Goal: Task Accomplishment & Management: Manage account settings

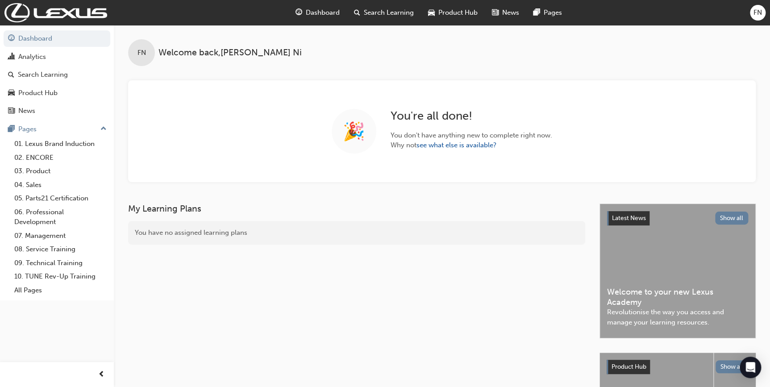
click at [761, 12] on span "FN" at bounding box center [757, 13] width 8 height 10
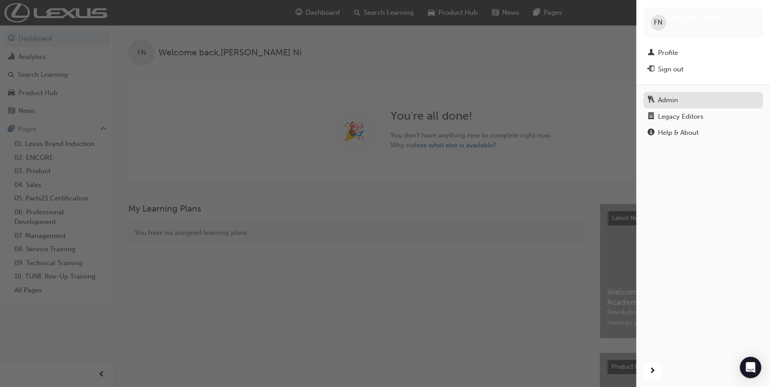
click at [669, 99] on div "Admin" at bounding box center [668, 100] width 20 height 10
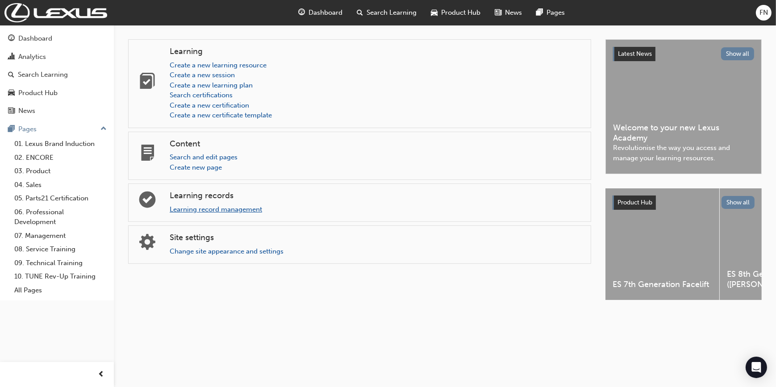
click at [200, 210] on link "Learning record management" at bounding box center [216, 209] width 92 height 8
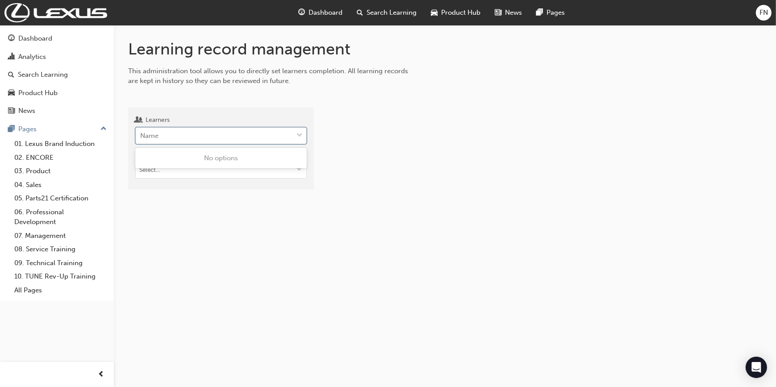
click at [196, 137] on div "Name" at bounding box center [214, 136] width 157 height 16
click at [141, 137] on input "Learners 0 results available. Use Up and Down to choose options, press Enter to…" at bounding box center [140, 136] width 1 height 8
type input "dan case"
click at [198, 159] on span "Dan Casey - Lexus of Darwin - DARWIN" at bounding box center [211, 158] width 141 height 8
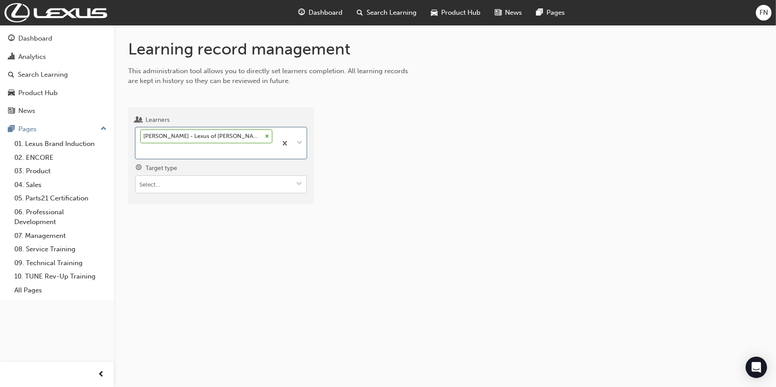
click at [206, 176] on input "Target type" at bounding box center [221, 184] width 170 height 17
click at [196, 193] on li "Learning resource - eLearning module" at bounding box center [220, 201] width 171 height 17
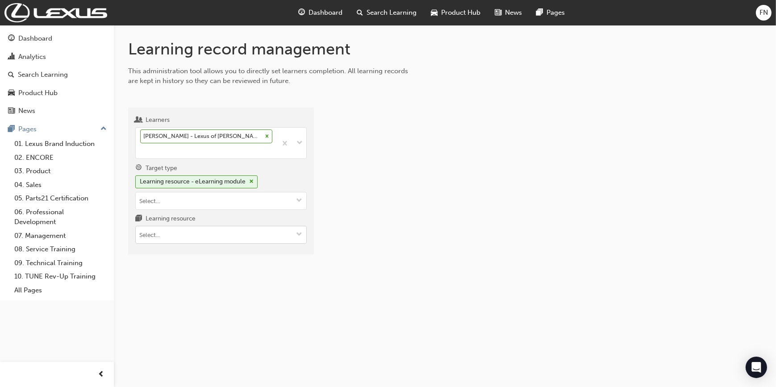
click at [177, 226] on input "Learning resource" at bounding box center [221, 234] width 170 height 17
type input "acl"
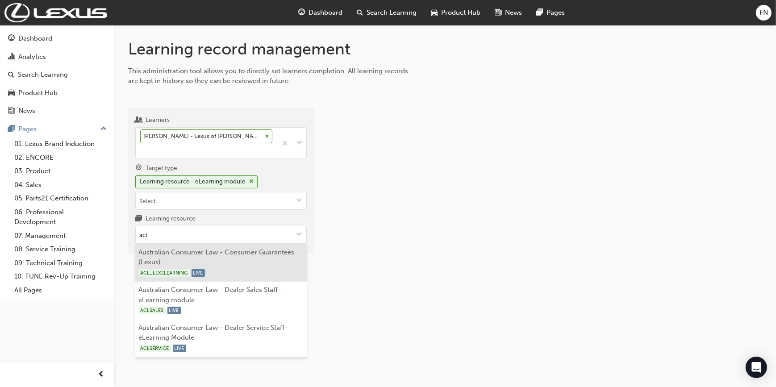
click at [216, 244] on li "Australian Consumer Law - Consumer Guarantees (Lexus) ACL_LEXELEARNING LIVE" at bounding box center [220, 263] width 171 height 38
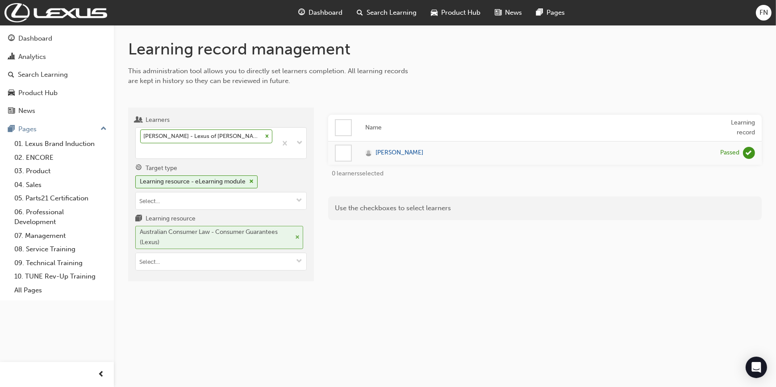
click at [297, 235] on span "cross-icon" at bounding box center [297, 237] width 4 height 5
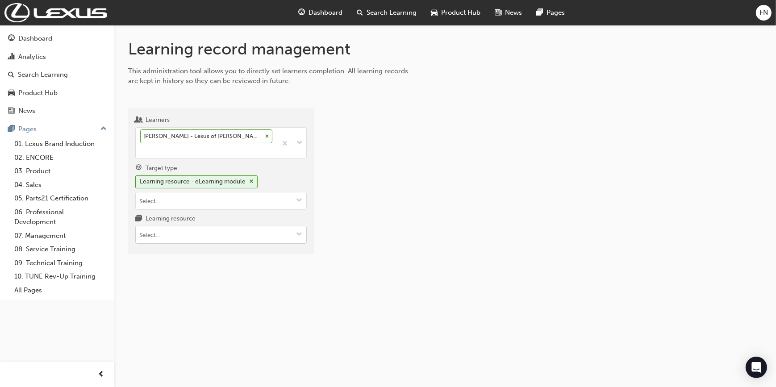
click at [207, 226] on input "Learning resource" at bounding box center [221, 234] width 170 height 17
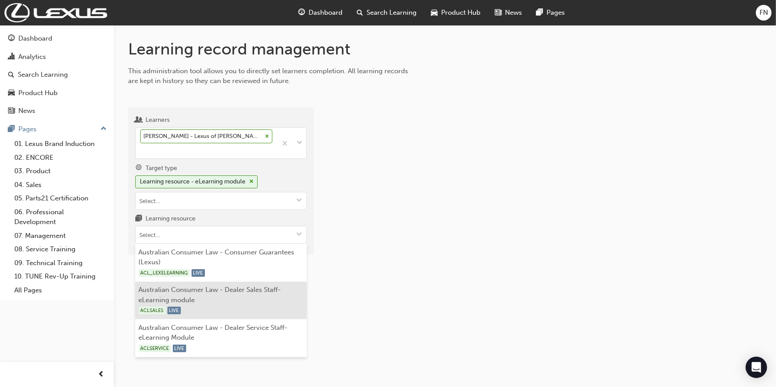
click at [193, 282] on li "Australian Consumer Law - Dealer Sales Staff-eLearning module ACLSALES LIVE" at bounding box center [220, 301] width 171 height 38
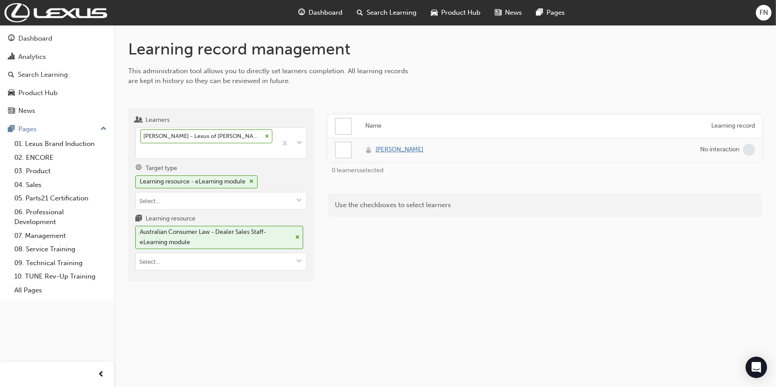
click at [381, 147] on span "Dan Casey" at bounding box center [399, 150] width 48 height 10
click at [296, 235] on span "cross-icon" at bounding box center [297, 237] width 4 height 5
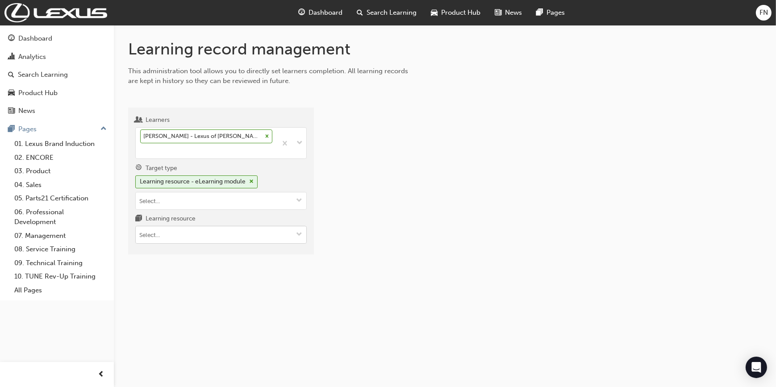
click at [208, 226] on input "Learning resource" at bounding box center [221, 234] width 170 height 17
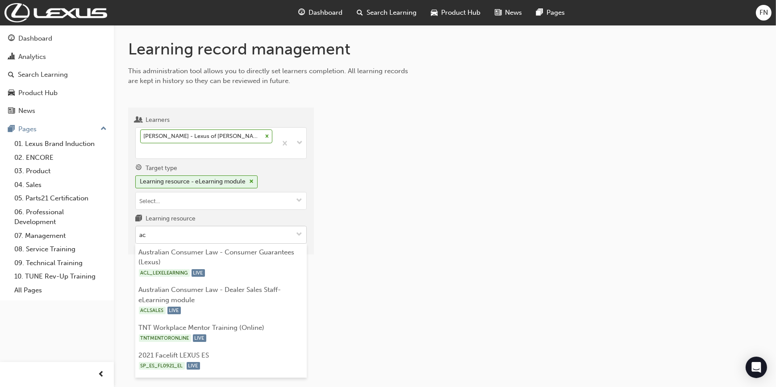
type input "acl"
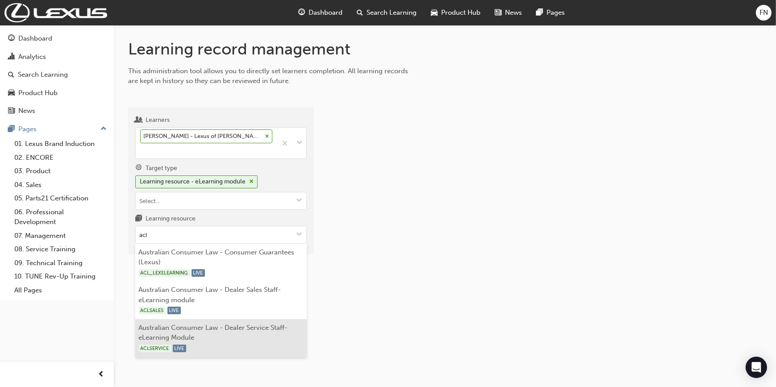
click at [229, 319] on li "Australian Consumer Law - Dealer Service Staff- eLearning Module ACLSERVICE LIVE" at bounding box center [220, 338] width 171 height 38
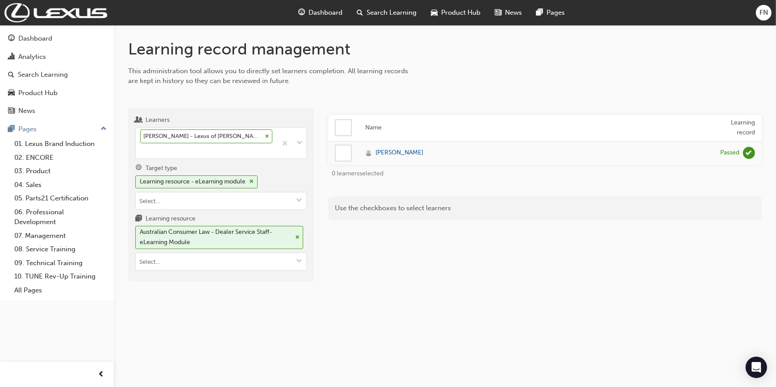
click at [347, 154] on div at bounding box center [343, 152] width 15 height 15
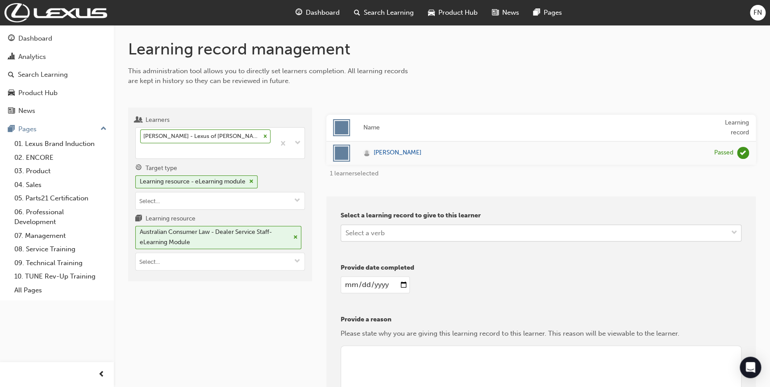
click at [359, 230] on div "Select a verb" at bounding box center [364, 233] width 39 height 10
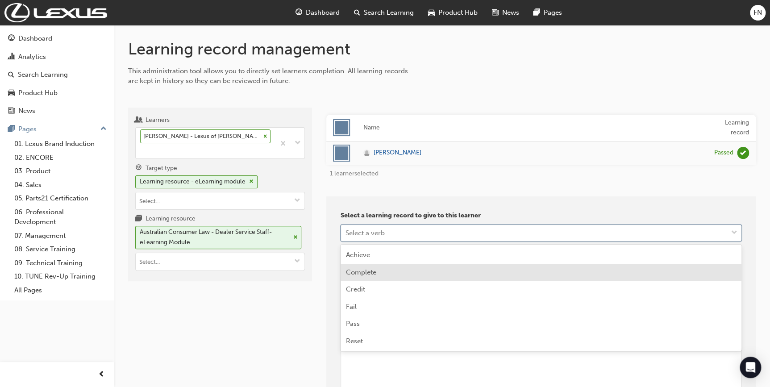
click at [362, 273] on span "Complete" at bounding box center [361, 272] width 30 height 8
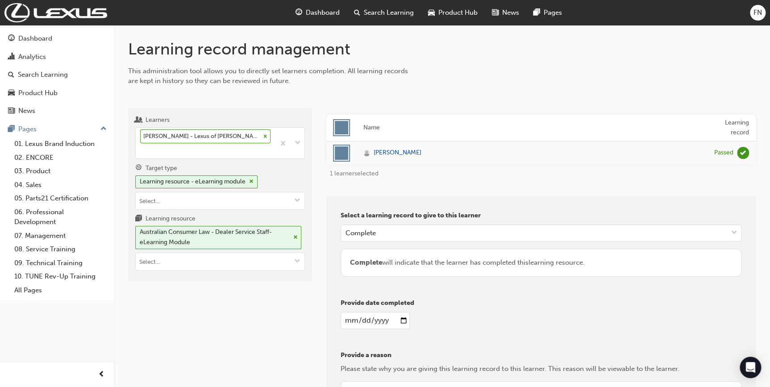
click at [403, 321] on input "date" at bounding box center [375, 320] width 69 height 17
click at [405, 319] on input "date" at bounding box center [375, 320] width 69 height 17
click at [405, 320] on input "2024-06-18" at bounding box center [375, 320] width 69 height 17
type input "2024-06-03"
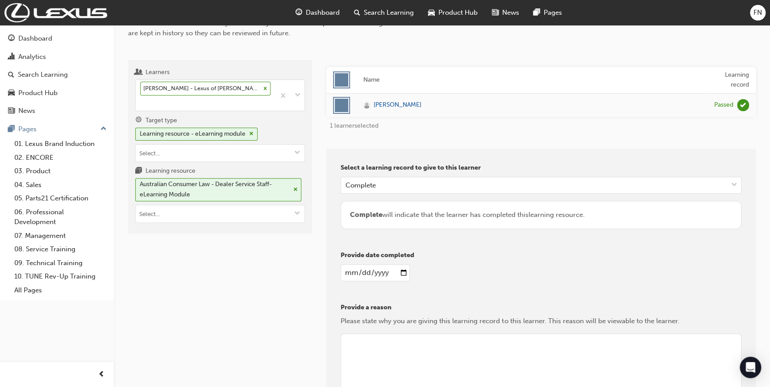
scroll to position [121, 0]
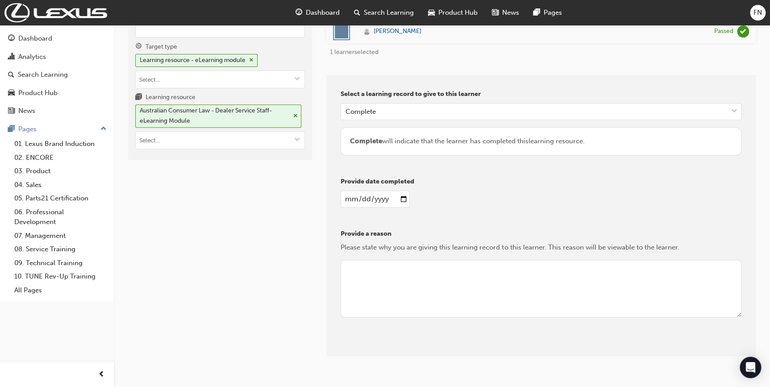
click at [375, 270] on textarea at bounding box center [541, 289] width 401 height 58
type textarea "Mark off as completed"
click at [382, 348] on button "Give learning records" at bounding box center [381, 349] width 80 height 15
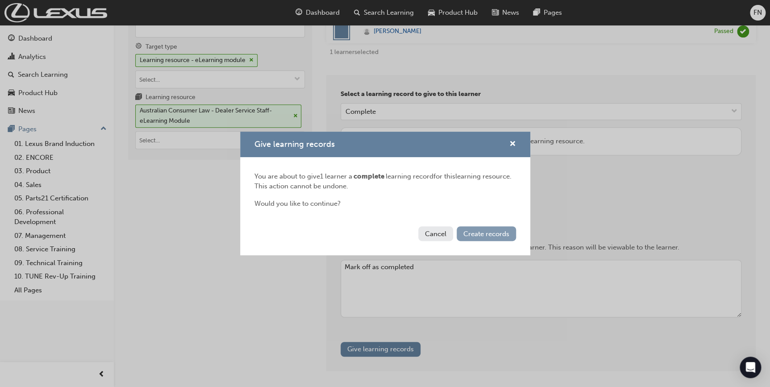
click at [481, 235] on span "Create records" at bounding box center [486, 234] width 46 height 8
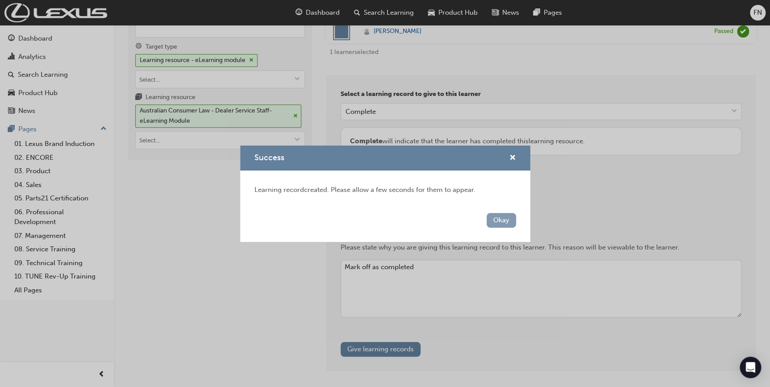
click at [500, 223] on button "Okay" at bounding box center [500, 220] width 29 height 15
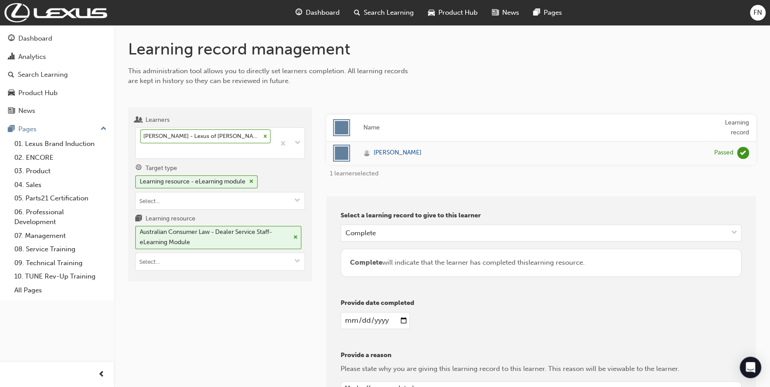
scroll to position [0, 0]
click at [393, 153] on span "Dan Casey" at bounding box center [398, 153] width 48 height 10
click at [398, 153] on span "Dan Casey" at bounding box center [398, 153] width 48 height 10
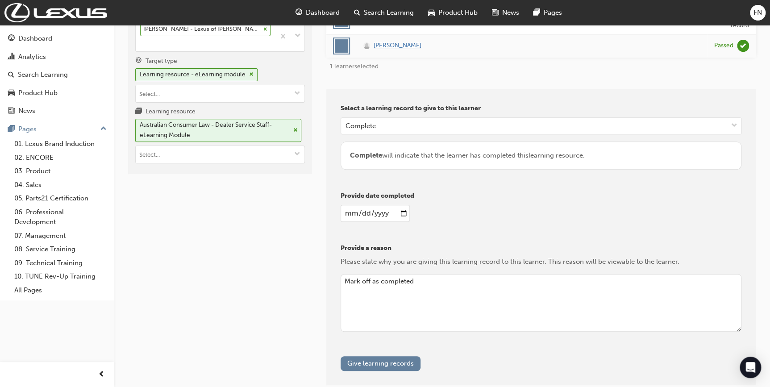
scroll to position [155, 0]
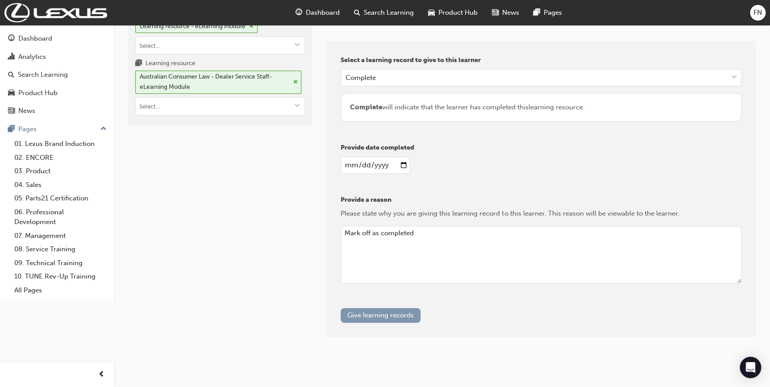
click at [402, 316] on button "Give learning records" at bounding box center [381, 315] width 80 height 15
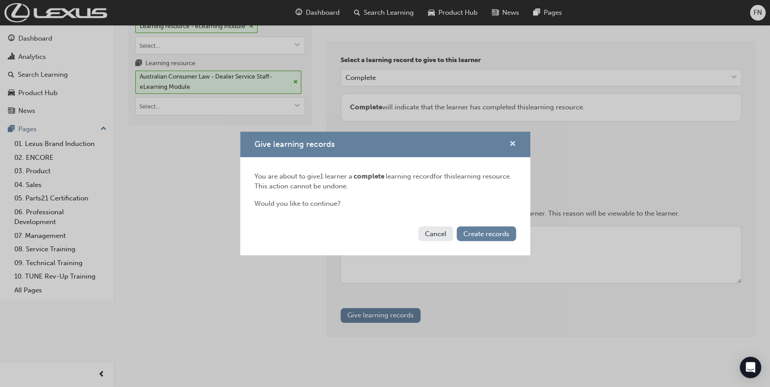
click at [513, 143] on span "cross-icon" at bounding box center [512, 145] width 7 height 8
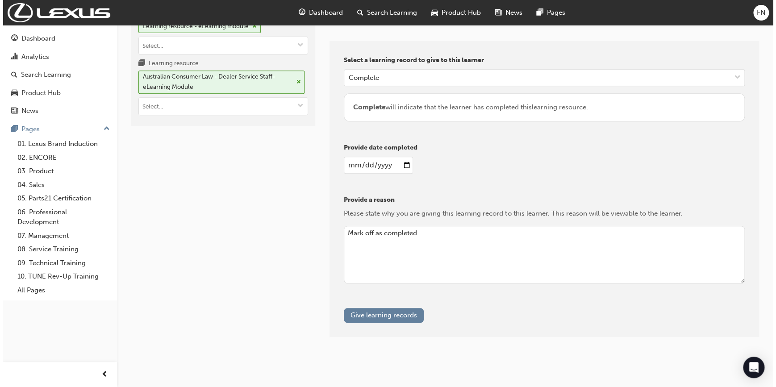
scroll to position [0, 0]
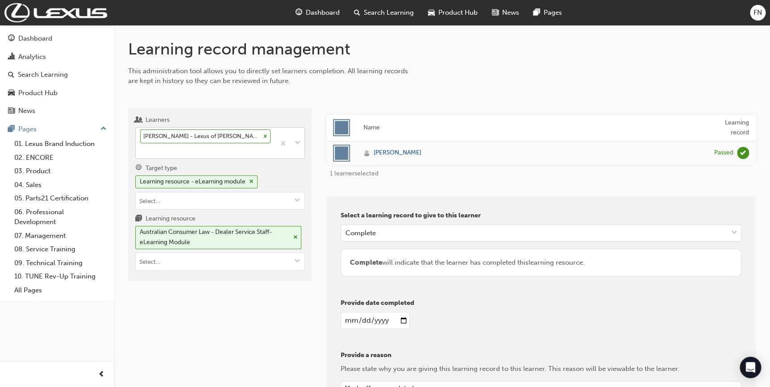
click at [264, 135] on icon at bounding box center [265, 136] width 3 height 3
click at [141, 147] on input "Learners Dan Casey - Lexus of Darwin - DARWIN" at bounding box center [140, 151] width 1 height 8
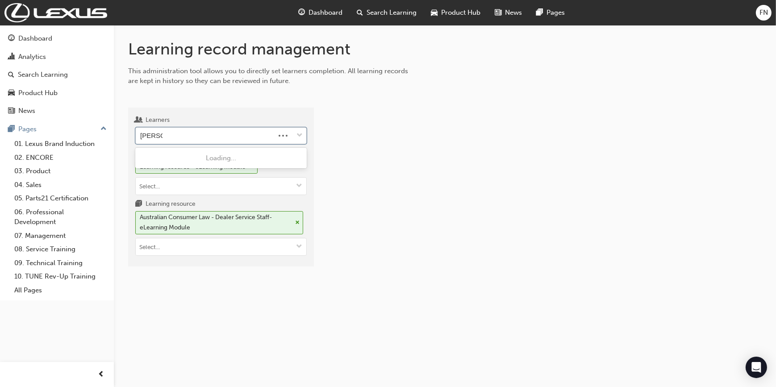
type input "neil play"
click at [218, 152] on div "Neil Playford - Lexus of Darwin - DARWIN" at bounding box center [220, 158] width 171 height 17
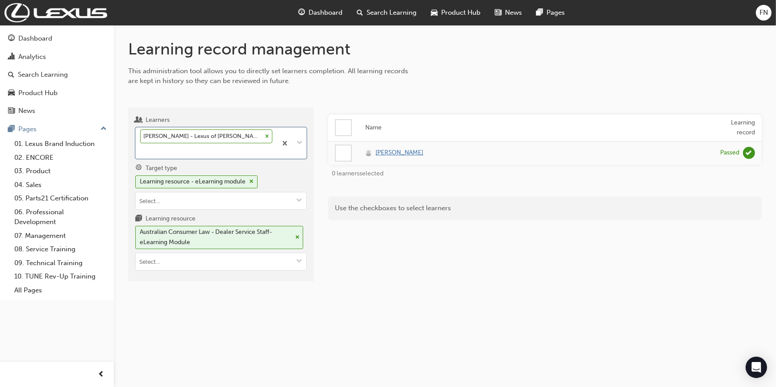
click at [389, 152] on span "Neil Playford" at bounding box center [399, 153] width 48 height 10
click at [264, 136] on icon at bounding box center [267, 136] width 6 height 6
click at [141, 147] on input "Learners Neil Playford - Lexus of Darwin - DARWIN" at bounding box center [140, 151] width 1 height 8
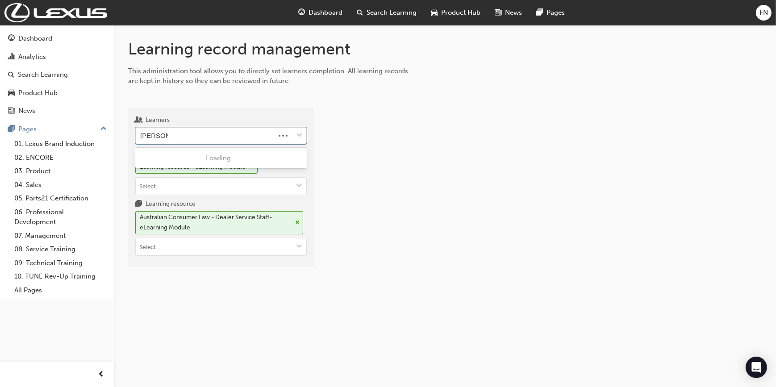
type input "dan casey"
click at [216, 158] on span "Dan Casey - Lexus of Darwin - DARWIN" at bounding box center [211, 158] width 141 height 8
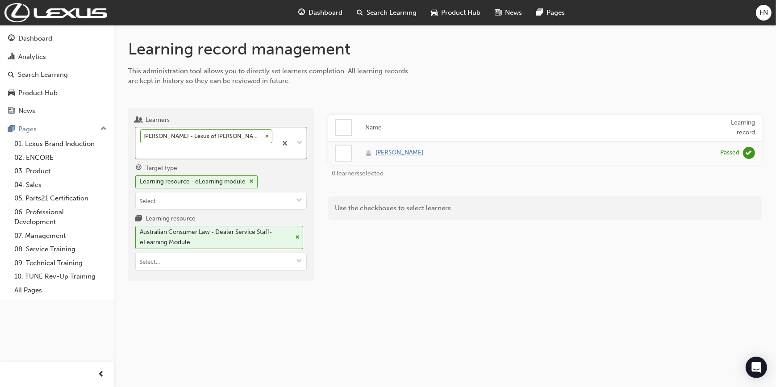
click at [401, 151] on span "Dan Casey" at bounding box center [399, 153] width 48 height 10
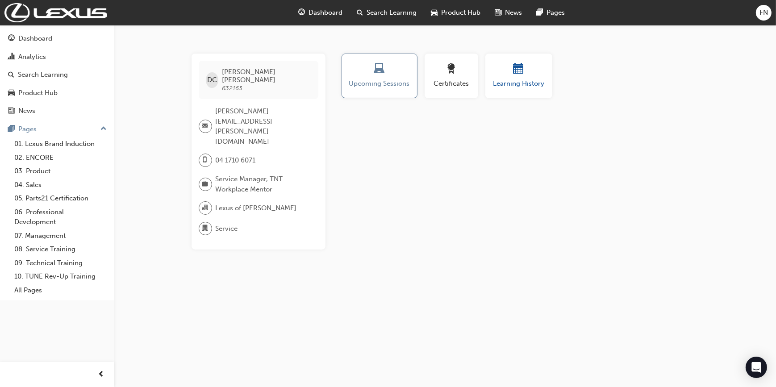
click at [511, 76] on div "Learning History" at bounding box center [519, 75] width 54 height 25
click at [515, 76] on div "button" at bounding box center [519, 70] width 54 height 14
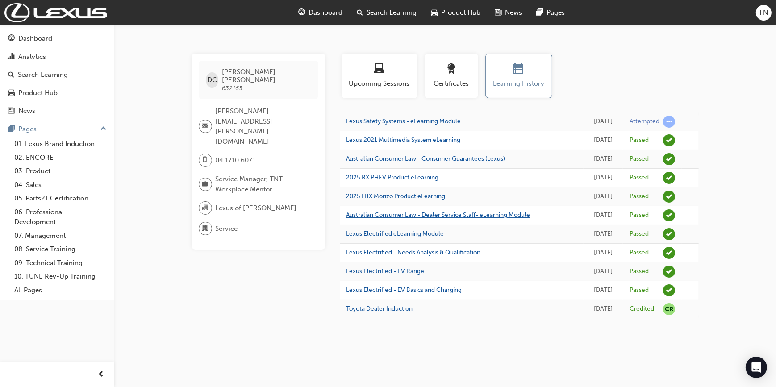
click at [521, 217] on link "Australian Consumer Law - Dealer Service Staff- eLearning Module" at bounding box center [438, 215] width 184 height 8
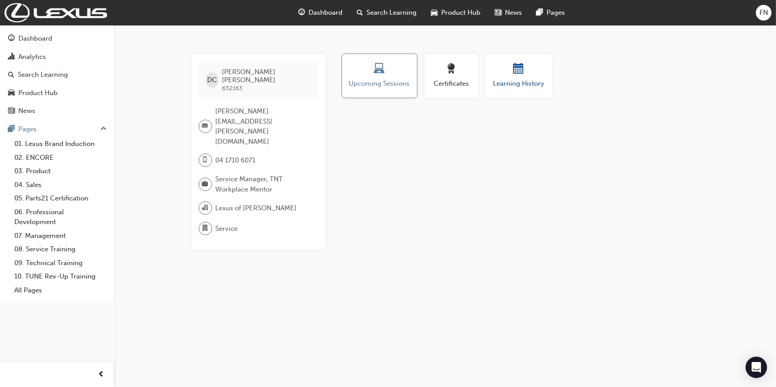
click at [500, 82] on span "Learning History" at bounding box center [519, 84] width 54 height 10
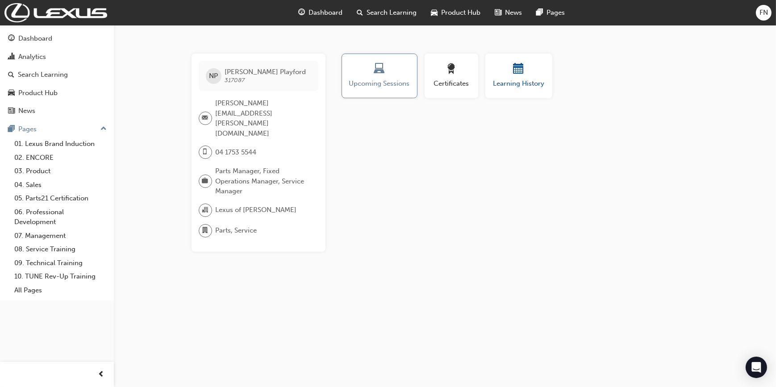
click at [528, 71] on div "button" at bounding box center [519, 70] width 54 height 14
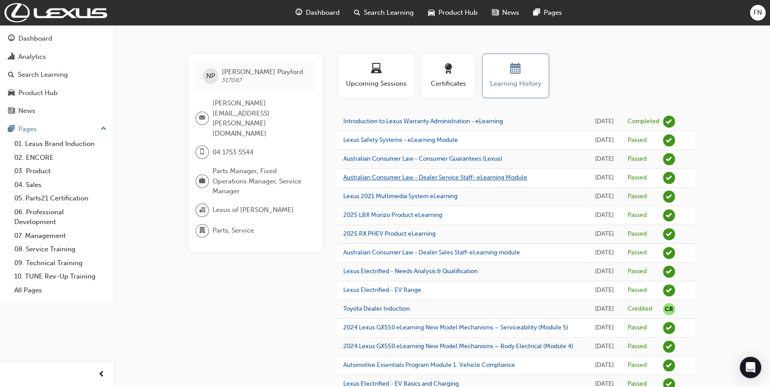
click at [407, 177] on link "Australian Consumer Law - Dealer Service Staff- eLearning Module" at bounding box center [435, 178] width 184 height 8
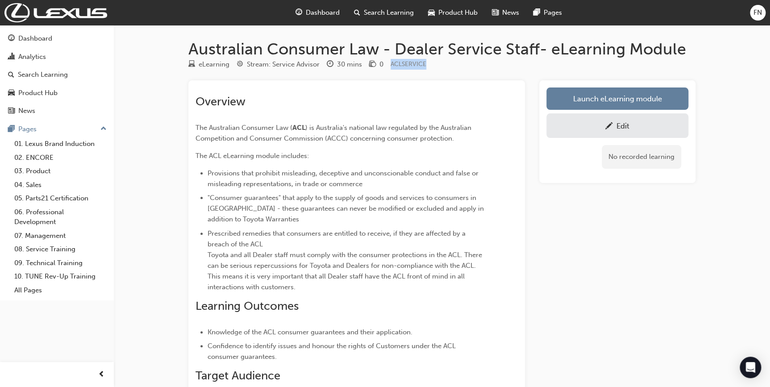
drag, startPoint x: 424, startPoint y: 63, endPoint x: 390, endPoint y: 62, distance: 34.4
click at [390, 62] on div "eLearning Stream: Service Advisor 30 mins 0 ACLSERVICE" at bounding box center [441, 66] width 507 height 15
copy span "ACLSERVICE"
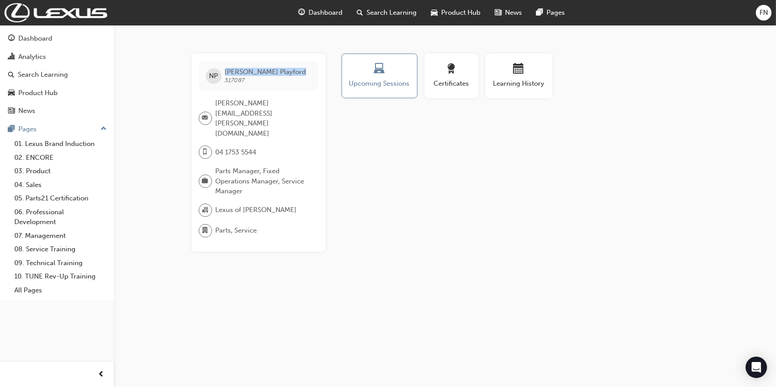
drag, startPoint x: 267, startPoint y: 72, endPoint x: 223, endPoint y: 74, distance: 44.2
click at [223, 74] on div "NP Neil Playford 317087" at bounding box center [259, 76] width 120 height 30
copy span "Neil Playford"
